Goal: Task Accomplishment & Management: Use online tool/utility

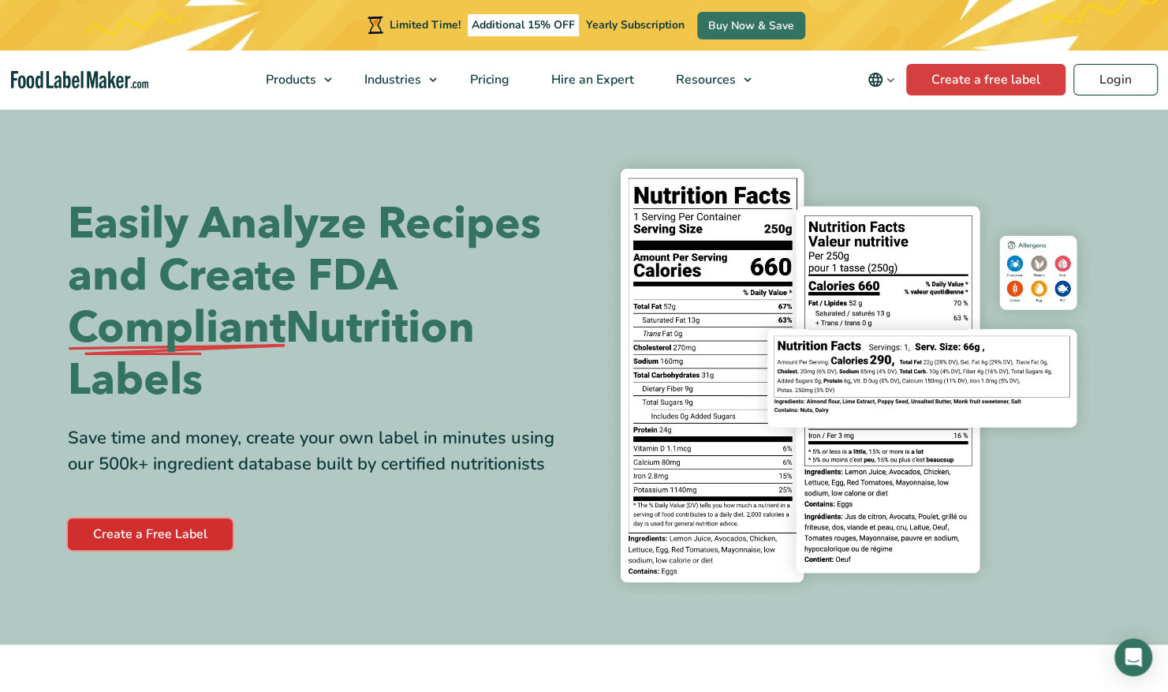
click at [164, 541] on link "Create a Free Label" at bounding box center [150, 534] width 165 height 32
